Goal: Find specific page/section: Find specific page/section

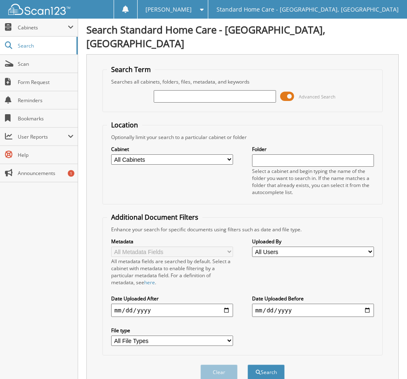
click at [222, 90] on input "text" at bounding box center [215, 96] width 122 height 12
type input "kacso"
click at [275, 364] on button "Search" at bounding box center [266, 371] width 37 height 15
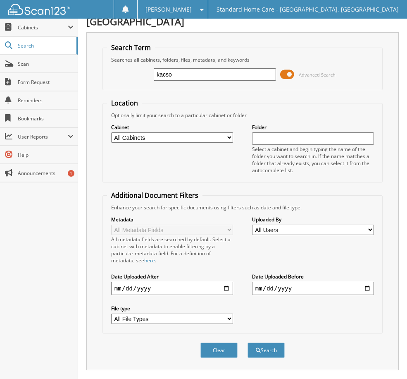
scroll to position [12, 0]
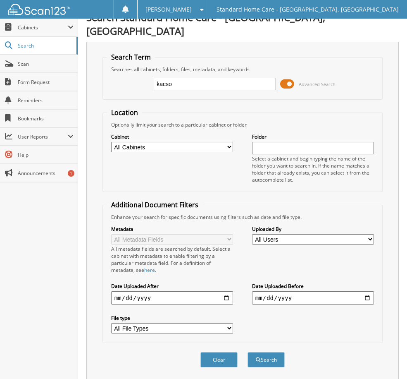
drag, startPoint x: 184, startPoint y: 72, endPoint x: 145, endPoint y: 72, distance: 38.9
click at [145, 73] on div "kacso Advanced Search" at bounding box center [242, 84] width 271 height 22
type input "kacso"
click at [271, 352] on button "Search" at bounding box center [266, 359] width 37 height 15
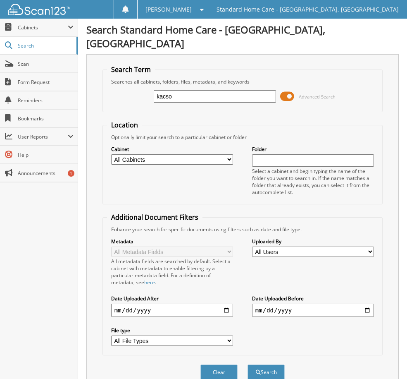
drag, startPoint x: 188, startPoint y: 80, endPoint x: 126, endPoint y: 86, distance: 62.7
click at [126, 86] on div "kacso Advanced Search" at bounding box center [242, 96] width 271 height 22
drag, startPoint x: 190, startPoint y: 83, endPoint x: 132, endPoint y: 89, distance: 57.8
click at [132, 89] on div "kacso Advanced Search" at bounding box center [242, 96] width 271 height 22
paste input "[PERSON_NAME]"
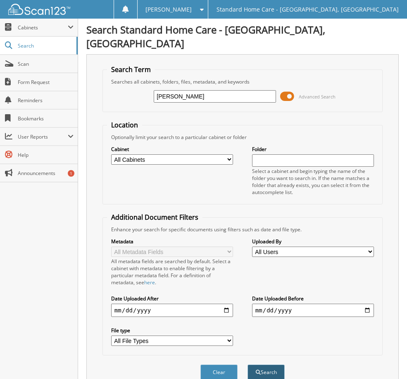
type input "[PERSON_NAME]"
click at [277, 364] on button "Search" at bounding box center [266, 371] width 37 height 15
click at [288, 90] on span at bounding box center [287, 96] width 14 height 12
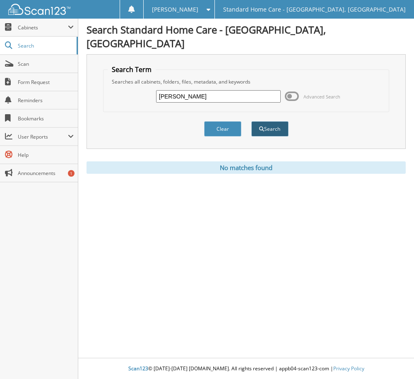
click at [259, 127] on span "submit" at bounding box center [261, 129] width 5 height 5
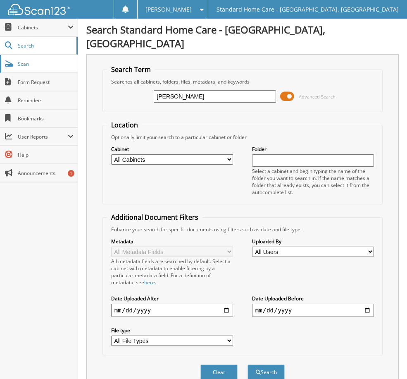
click at [29, 62] on span "Scan" at bounding box center [46, 63] width 56 height 7
click at [287, 90] on span at bounding box center [287, 96] width 14 height 12
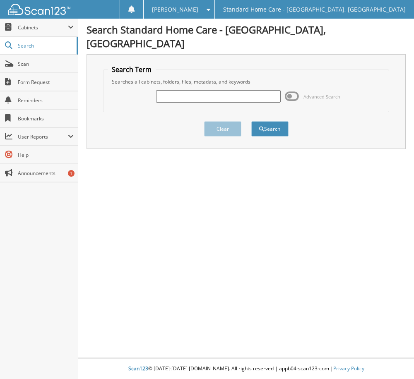
click at [186, 90] on input "text" at bounding box center [218, 96] width 124 height 12
paste input "[PERSON_NAME]"
type input "[PERSON_NAME]"
click at [269, 121] on button "Search" at bounding box center [269, 128] width 37 height 15
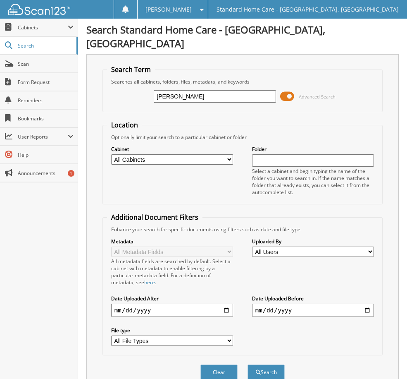
type input "[PERSON_NAME]"
click at [248, 364] on button "Search" at bounding box center [266, 371] width 37 height 15
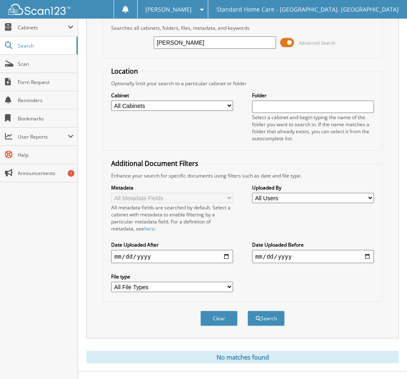
type input "[PERSON_NAME]"
click at [248, 311] on button "Search" at bounding box center [266, 318] width 37 height 15
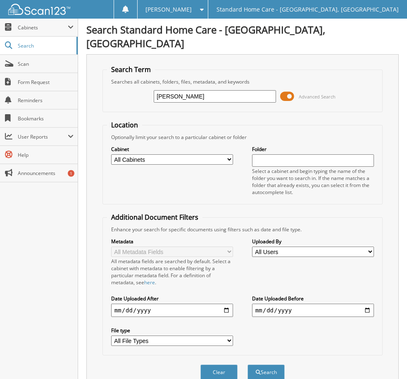
click at [177, 90] on input "Kascoo, Anna" at bounding box center [215, 96] width 122 height 12
type input "[PERSON_NAME]"
click at [248, 364] on button "Search" at bounding box center [266, 371] width 37 height 15
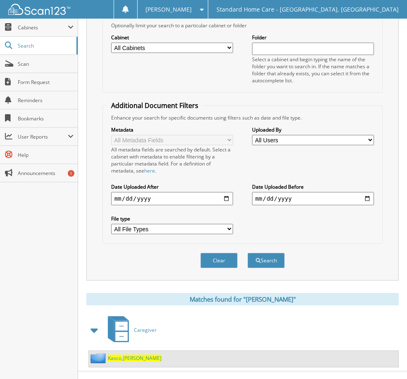
click at [120, 354] on span "Kasco" at bounding box center [115, 357] width 14 height 7
